Goal: Find specific page/section: Find specific page/section

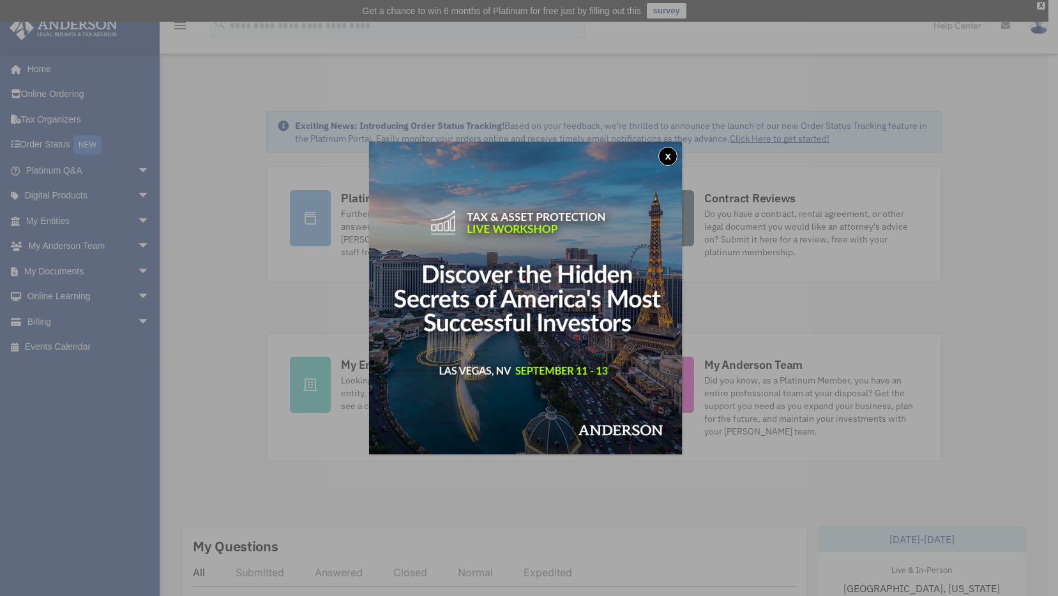
click at [676, 158] on button "x" at bounding box center [667, 156] width 19 height 19
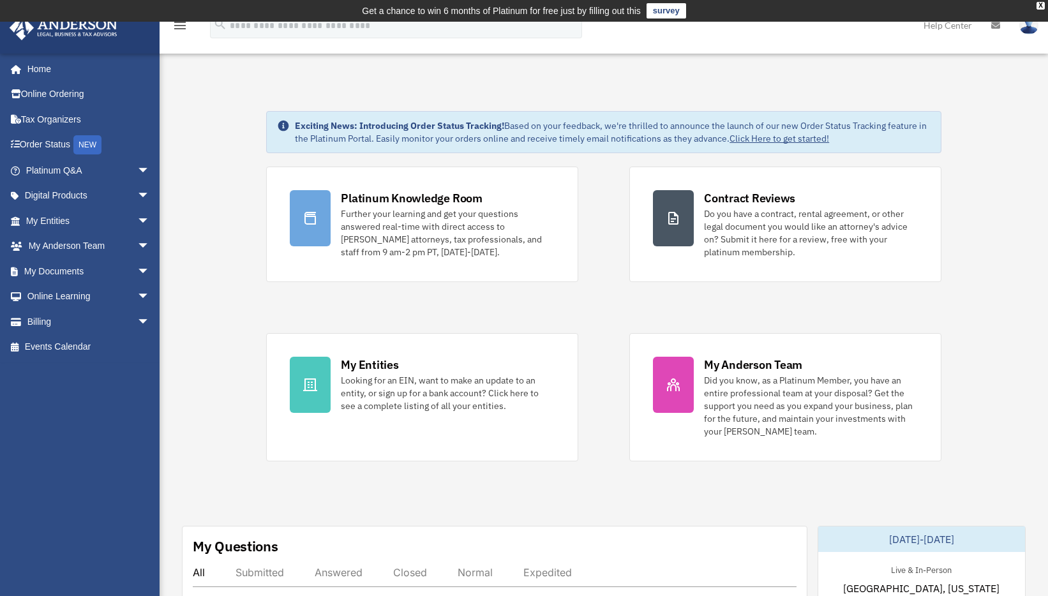
click at [1027, 32] on img at bounding box center [1029, 25] width 19 height 19
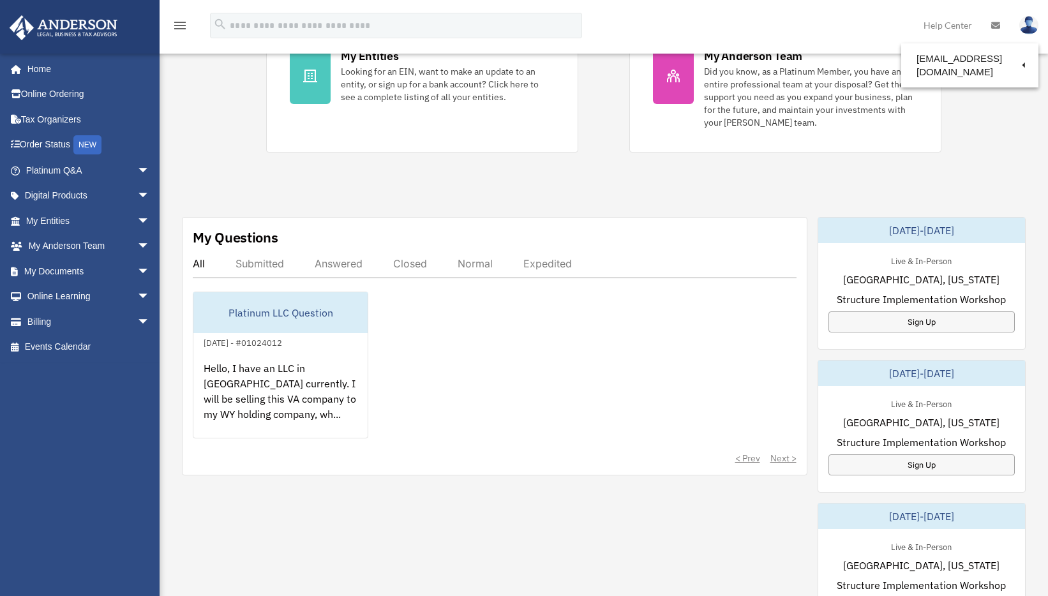
scroll to position [319, 0]
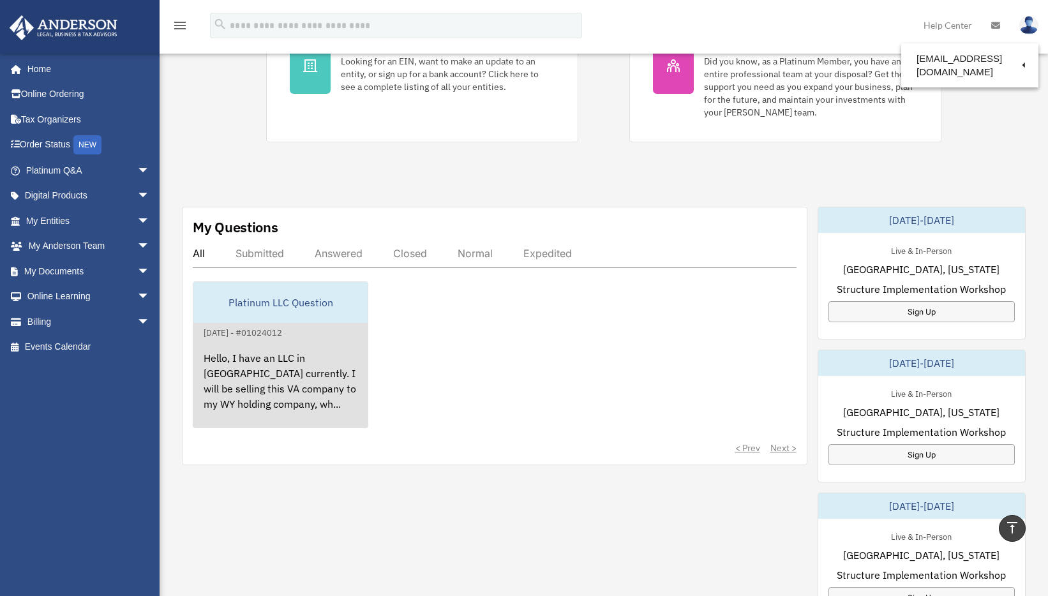
click at [324, 373] on div "Hello, I have an LLC in VA currently. I will be selling this VA company to my W…" at bounding box center [280, 390] width 174 height 100
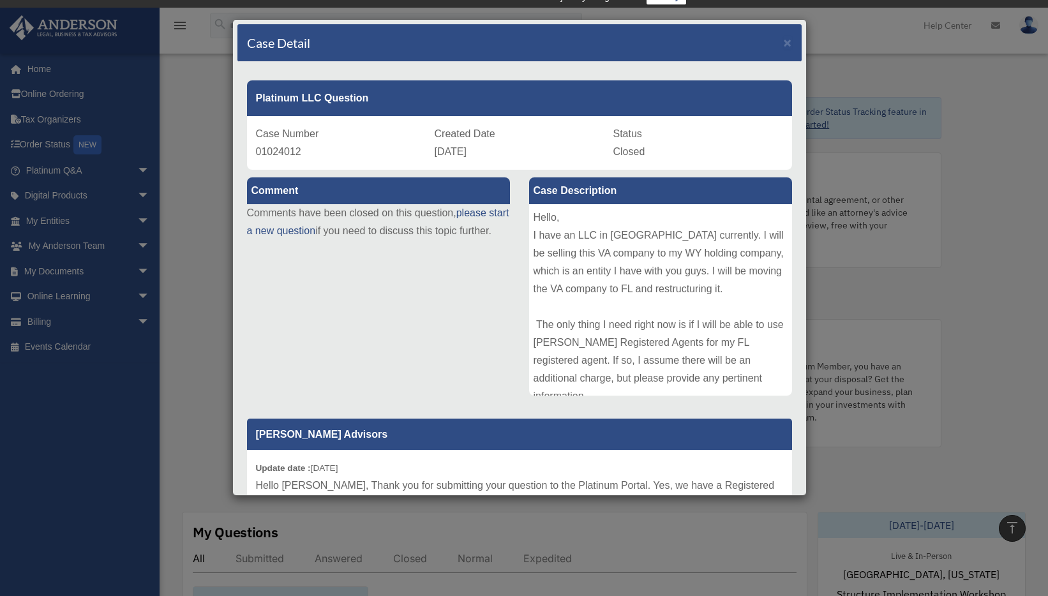
scroll to position [0, 0]
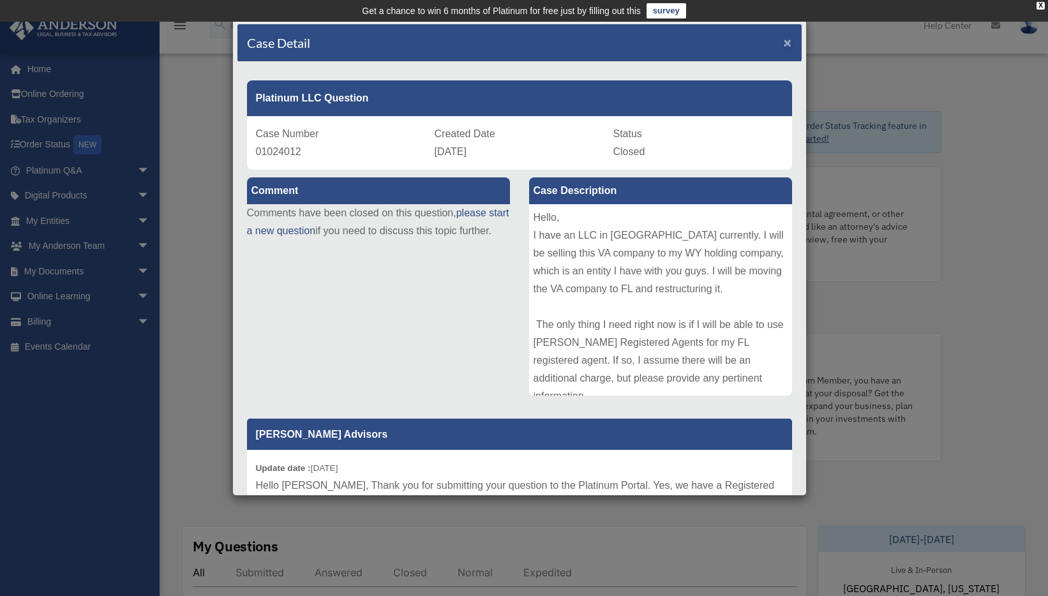
click at [784, 44] on span "×" at bounding box center [788, 42] width 8 height 15
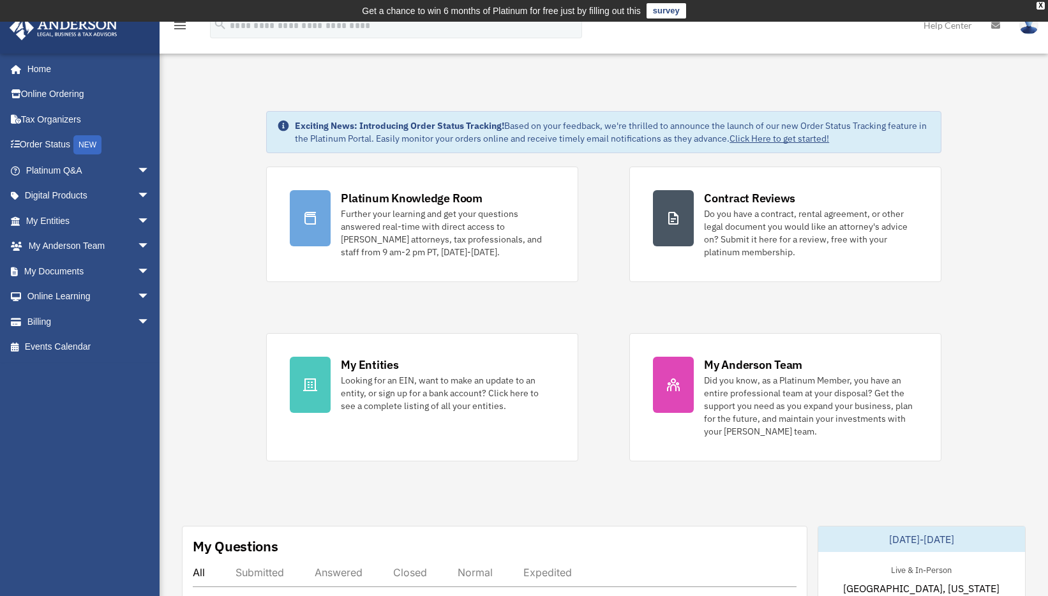
scroll to position [376, 0]
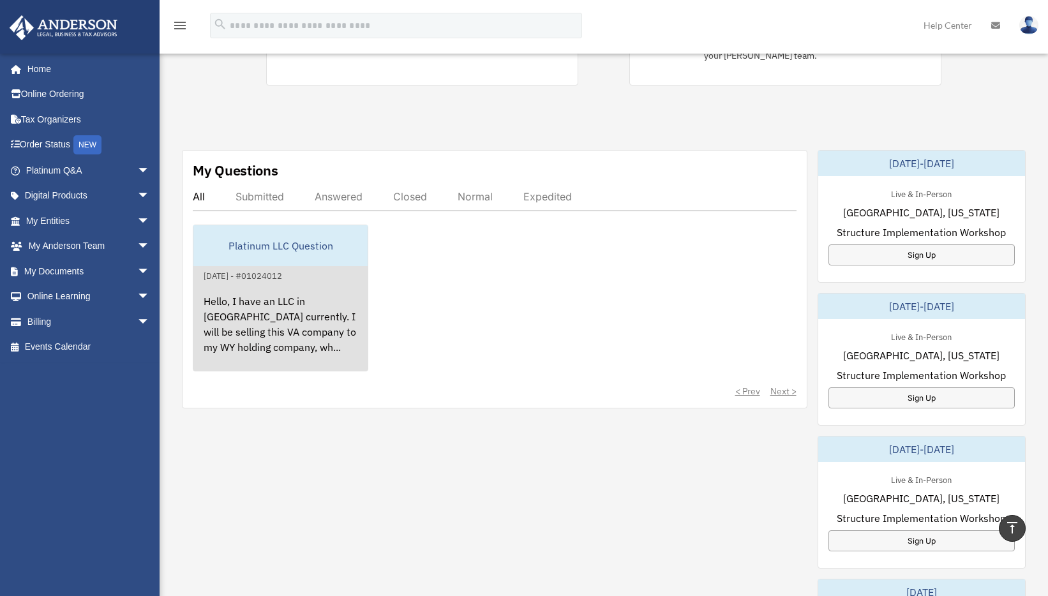
click at [261, 252] on div "Platinum LLC Question" at bounding box center [280, 245] width 174 height 41
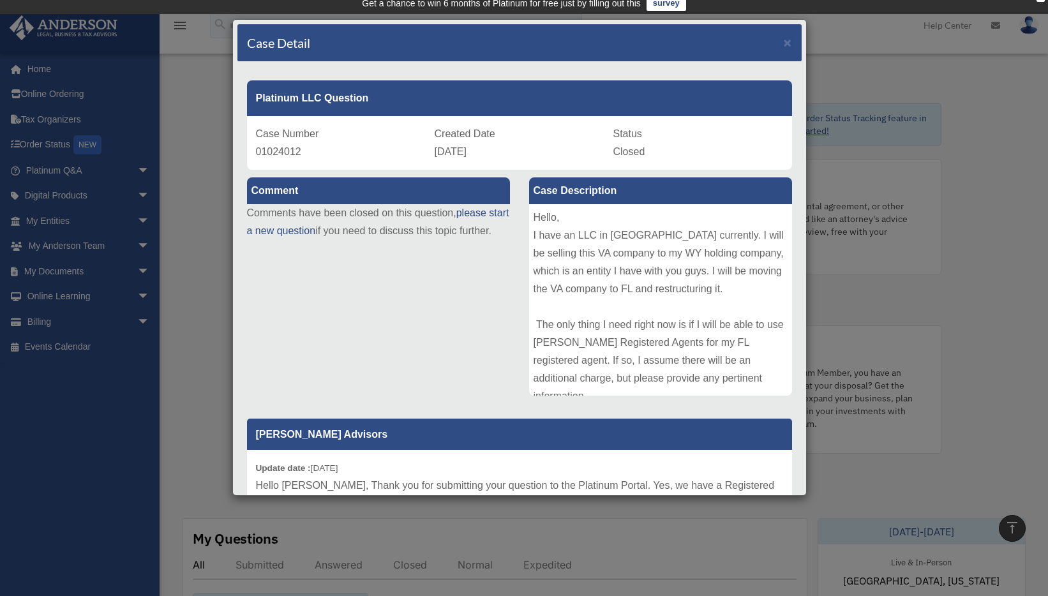
scroll to position [0, 0]
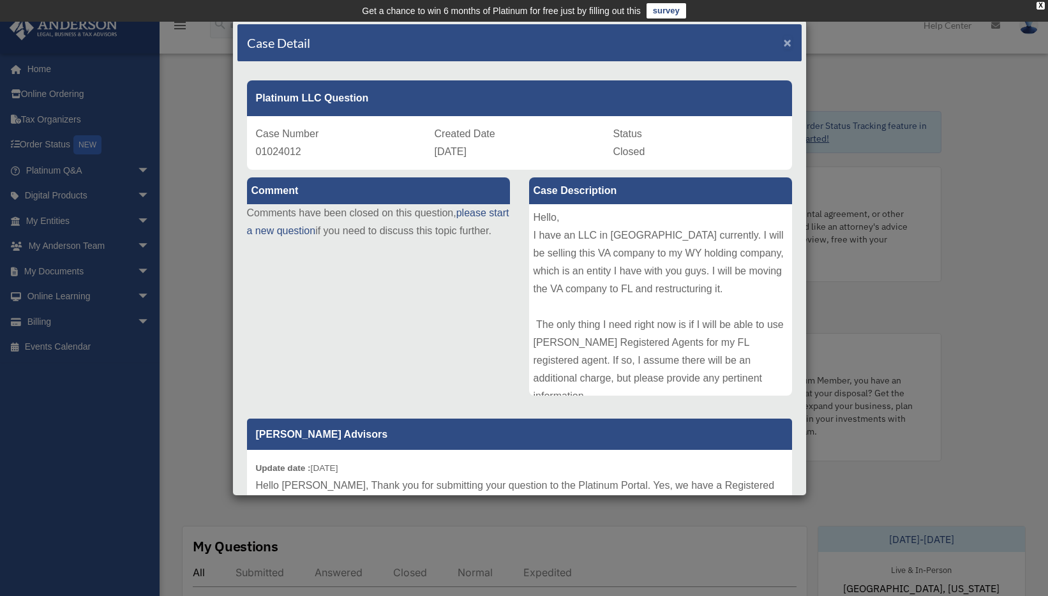
click at [784, 42] on span "×" at bounding box center [788, 42] width 8 height 15
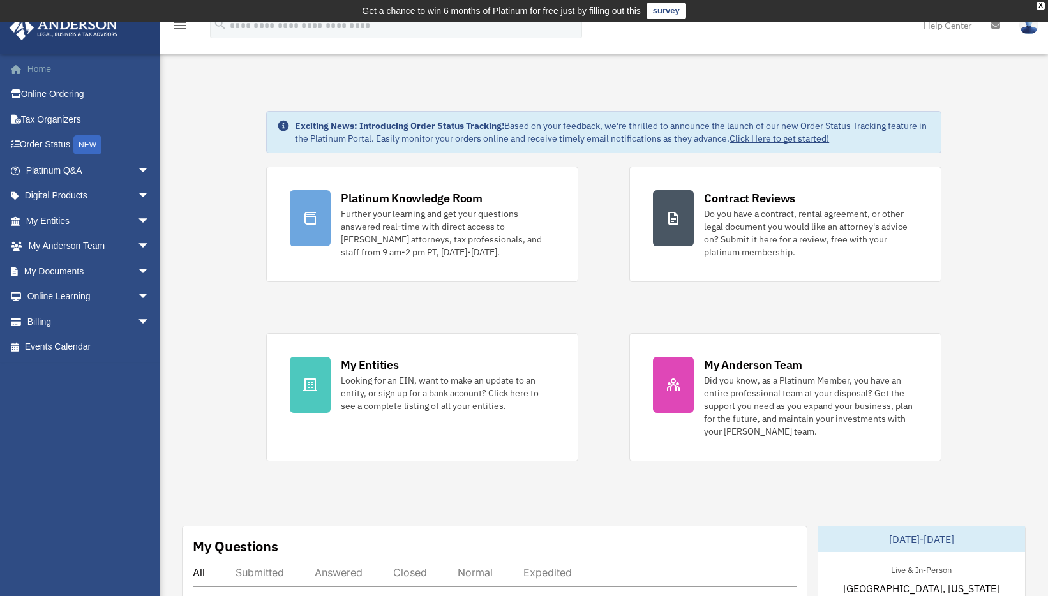
click at [39, 74] on link "Home" at bounding box center [89, 69] width 160 height 26
click at [1039, 2] on div "X" at bounding box center [1041, 6] width 8 height 8
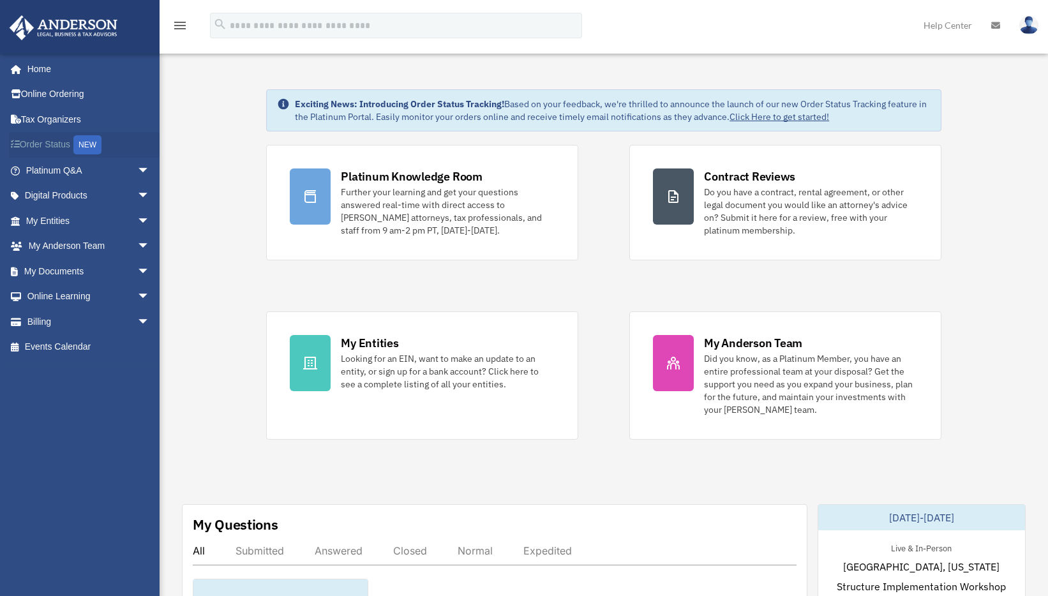
click at [36, 144] on link "Order Status NEW" at bounding box center [89, 145] width 160 height 26
click at [1027, 27] on img at bounding box center [1029, 25] width 19 height 19
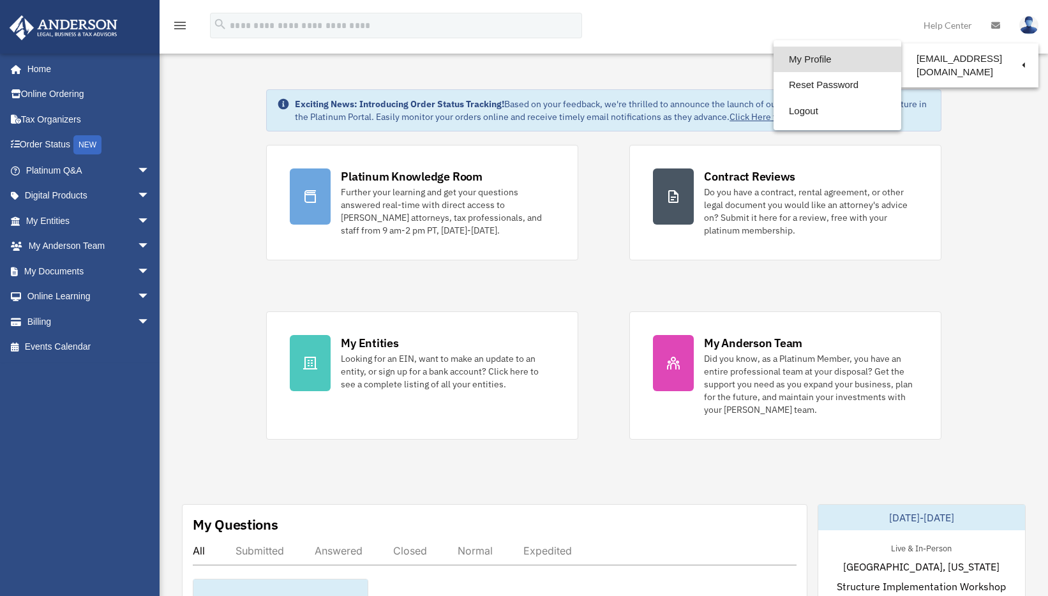
click at [825, 57] on link "My Profile" at bounding box center [838, 60] width 128 height 26
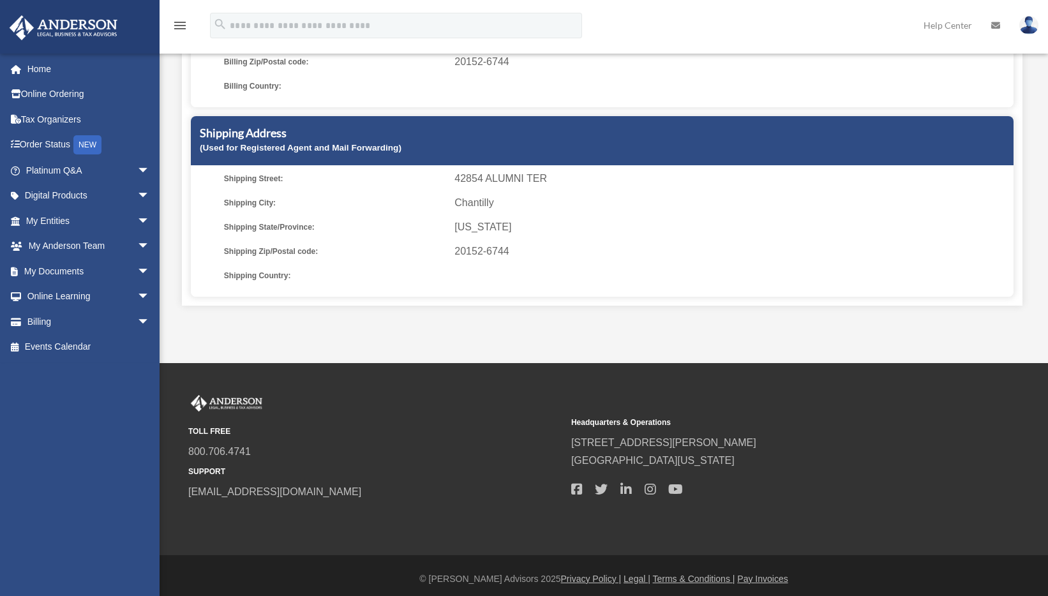
scroll to position [331, 0]
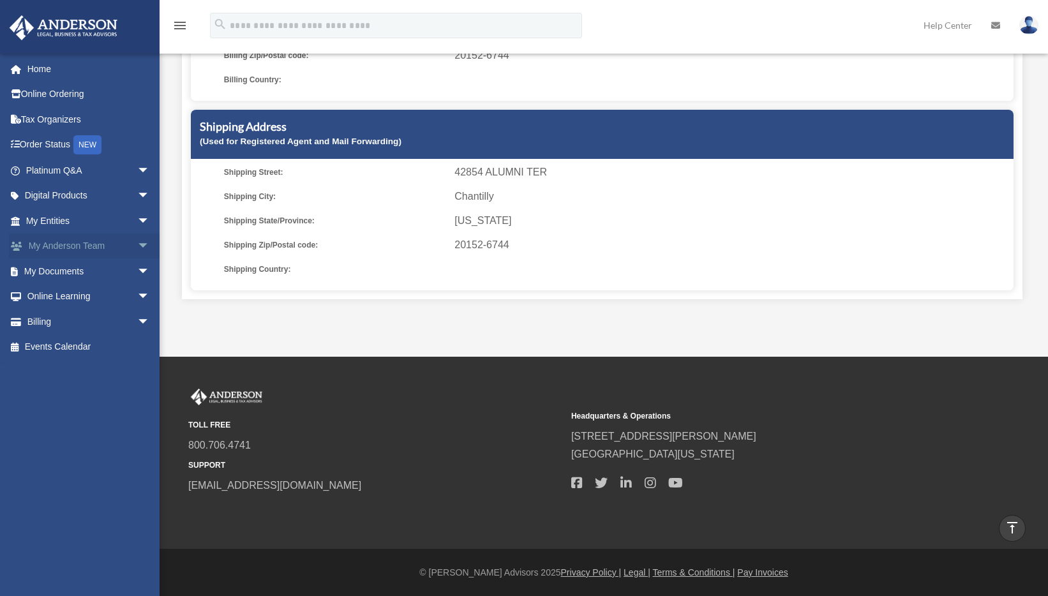
click at [89, 241] on link "My Anderson Team arrow_drop_down" at bounding box center [89, 247] width 160 height 26
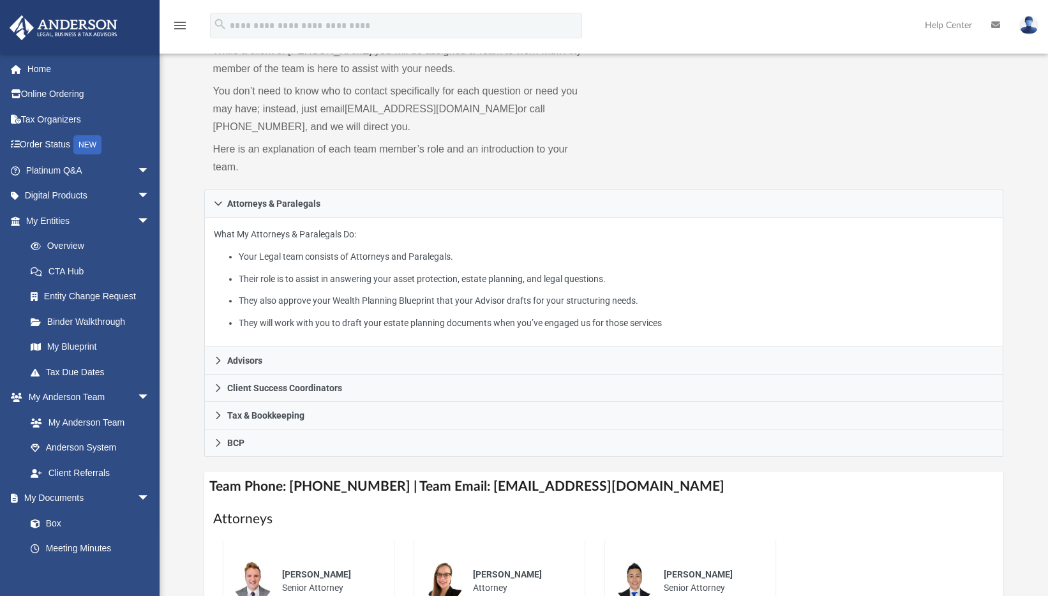
scroll to position [64, 0]
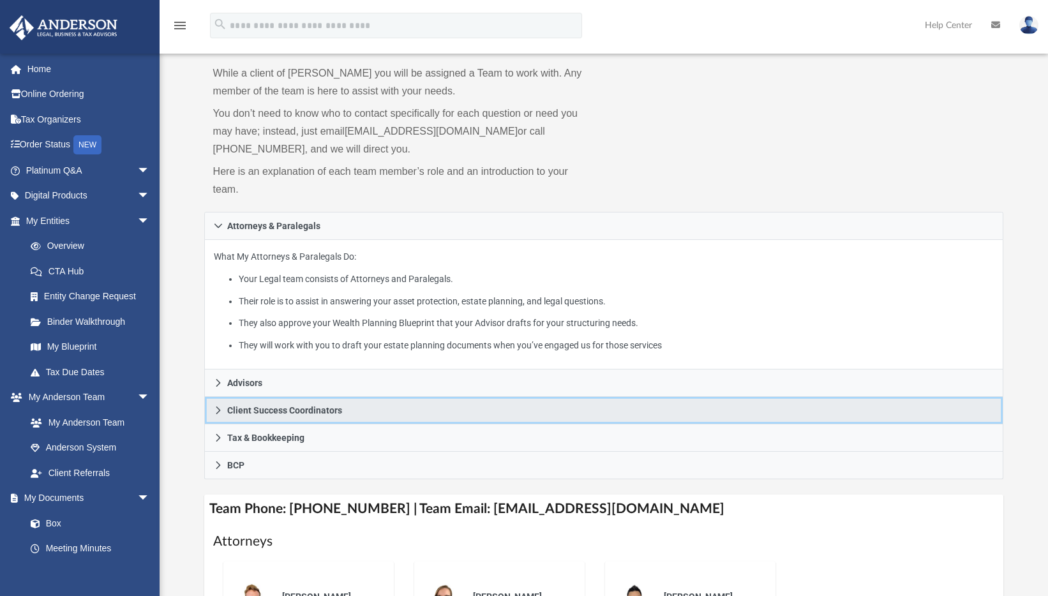
click at [221, 413] on icon at bounding box center [218, 410] width 9 height 9
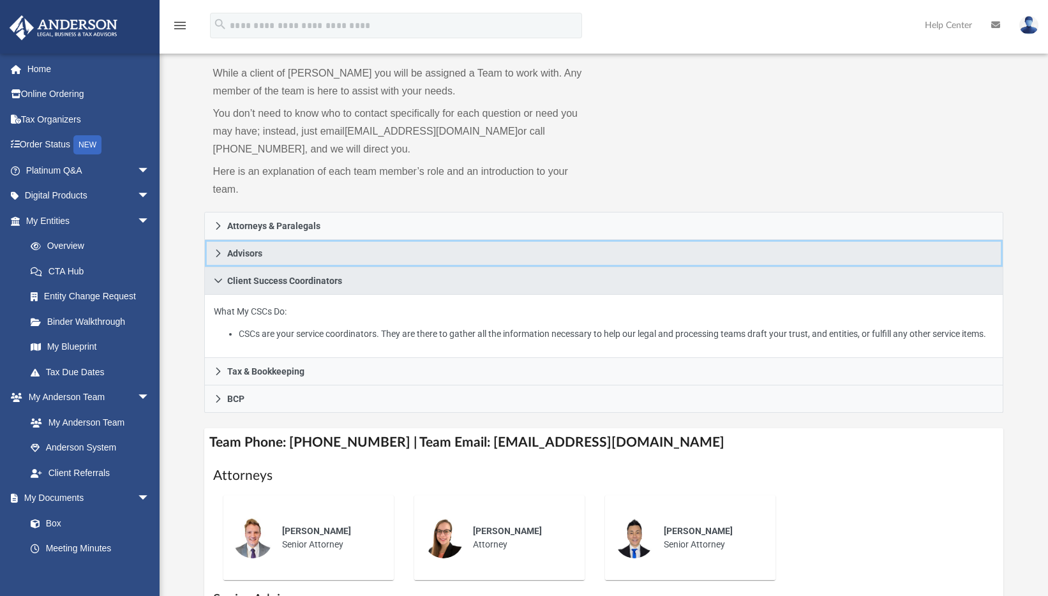
click at [213, 248] on link "Advisors" at bounding box center [604, 253] width 800 height 27
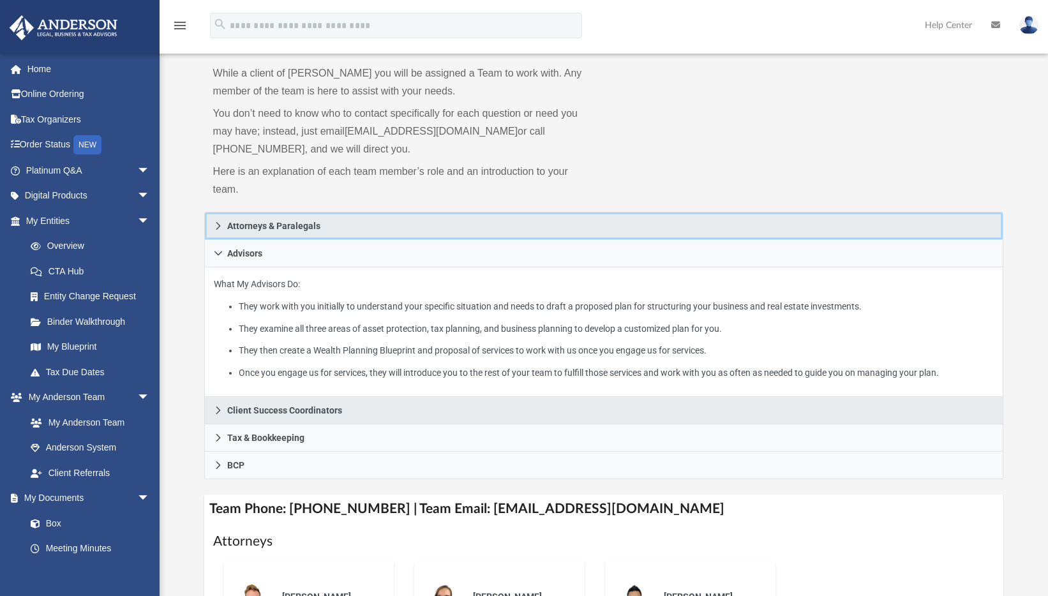
click at [216, 223] on icon at bounding box center [218, 226] width 9 height 9
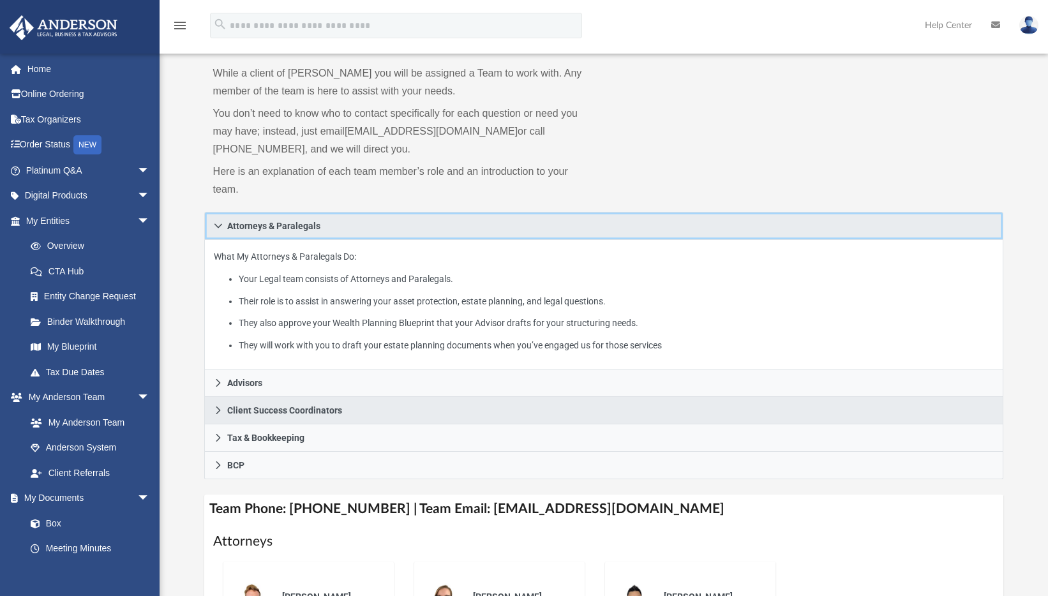
click at [216, 223] on icon at bounding box center [218, 226] width 9 height 9
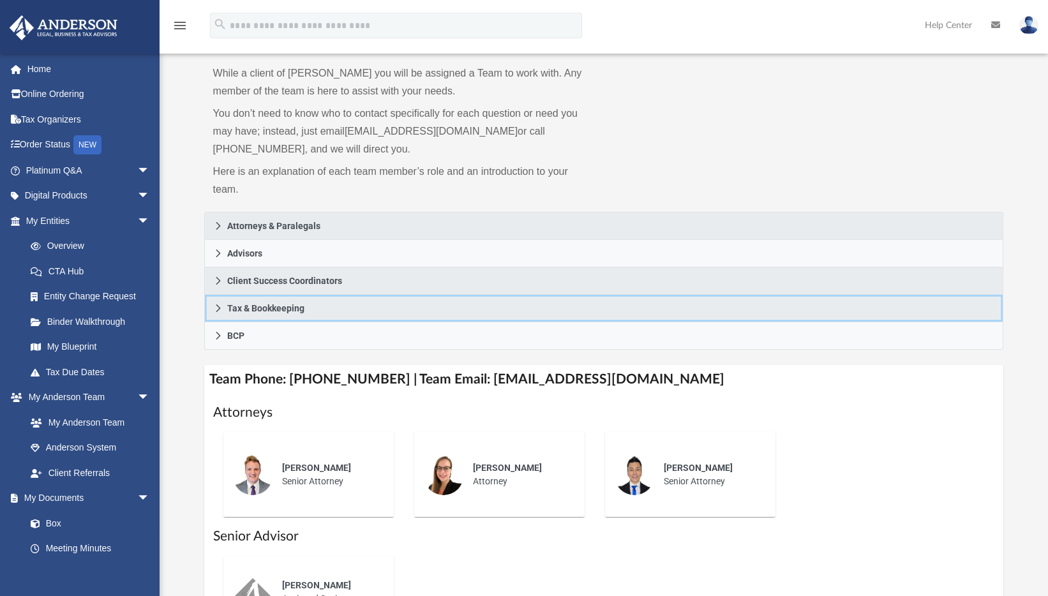
click at [218, 312] on icon at bounding box center [218, 308] width 9 height 9
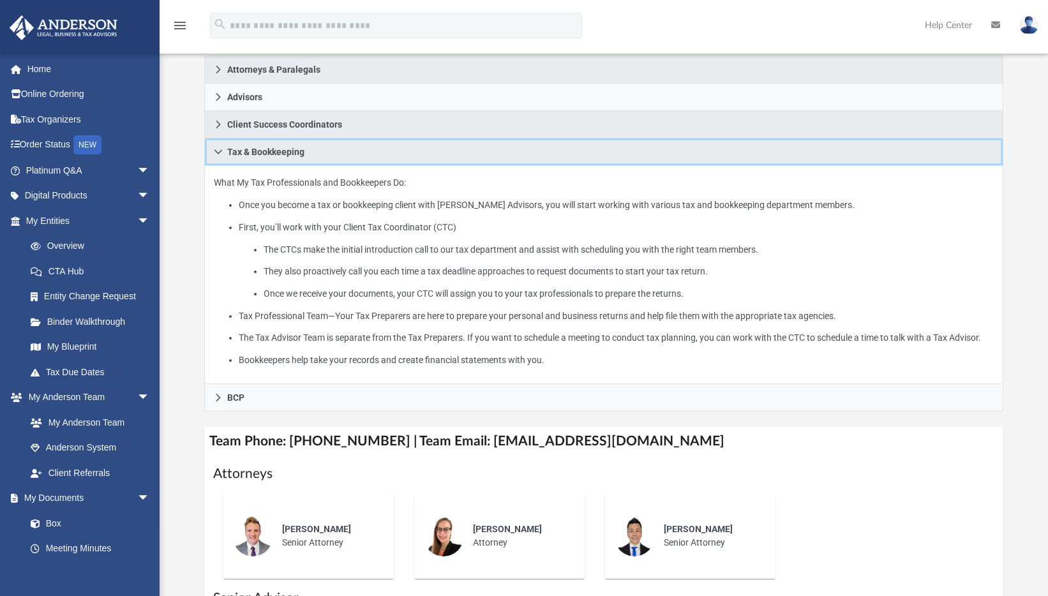
scroll to position [255, 0]
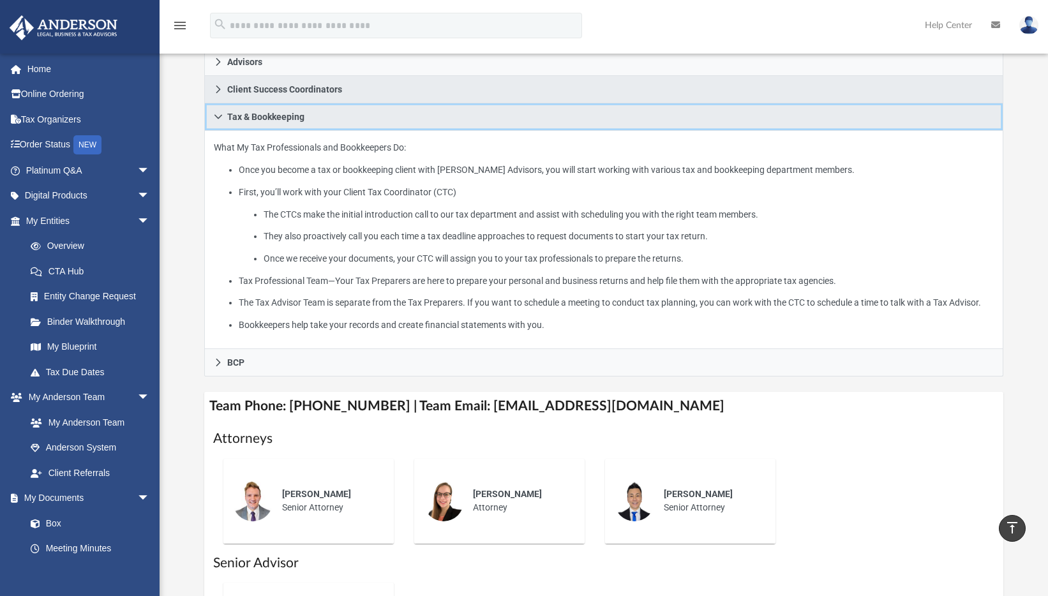
click at [220, 116] on icon at bounding box center [218, 116] width 9 height 9
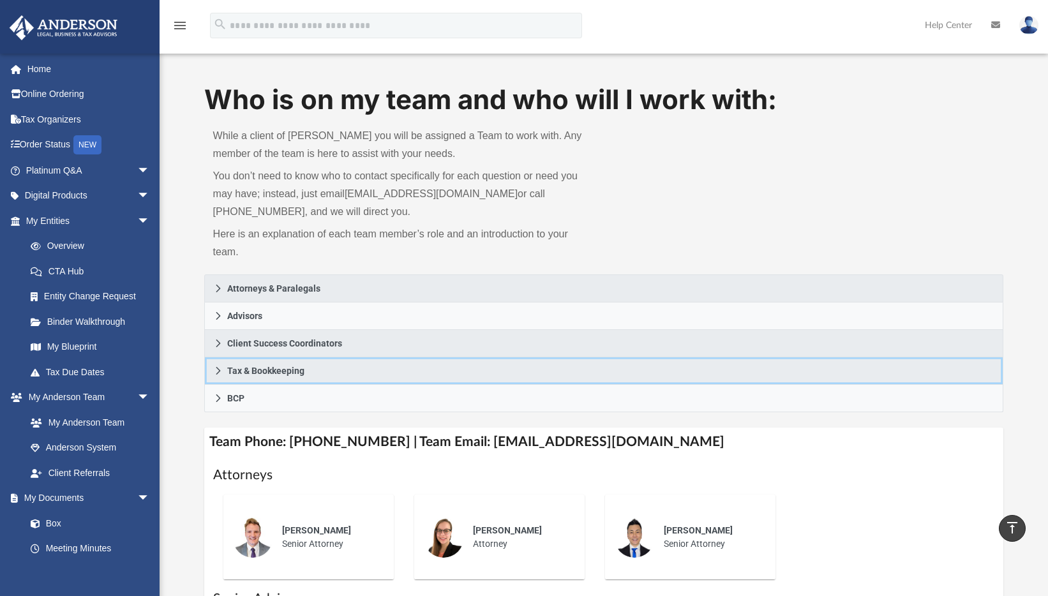
scroll to position [0, 0]
